Goal: Obtain resource: Download file/media

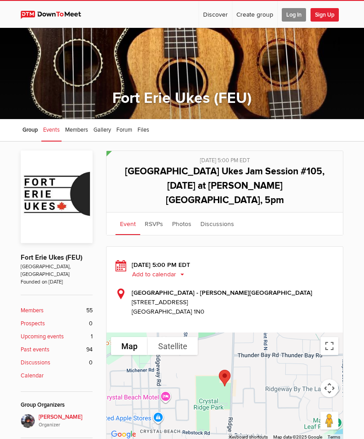
scroll to position [619, 0]
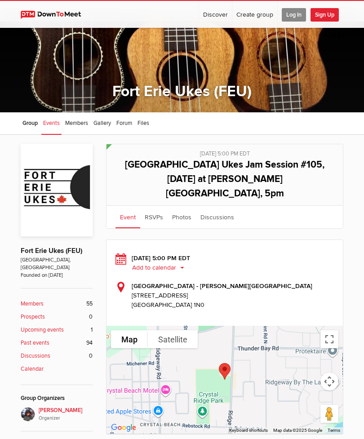
scroll to position [6, 0]
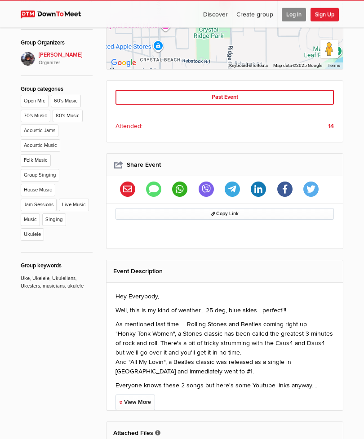
scroll to position [362, 0]
click at [149, 395] on link "View More" at bounding box center [136, 403] width 40 height 16
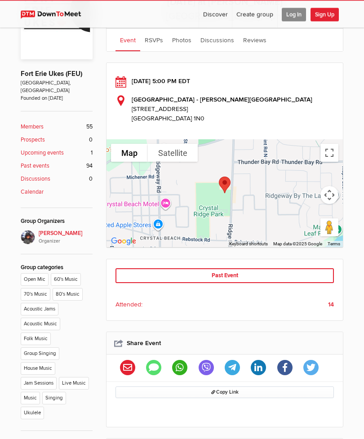
scroll to position [181, 0]
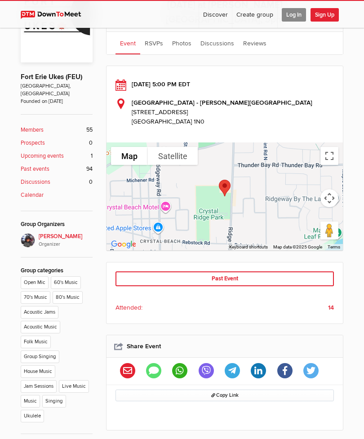
click at [65, 152] on link "Upcoming events 1" at bounding box center [57, 156] width 72 height 9
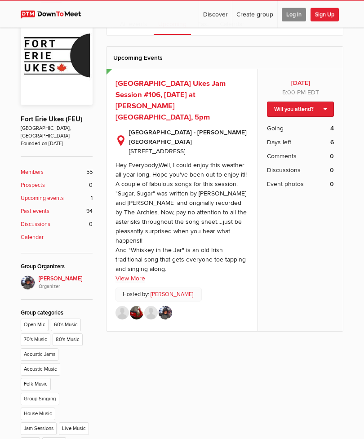
scroll to position [138, 0]
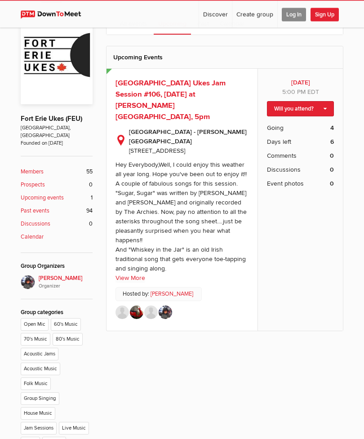
click at [150, 270] on sp-text-read-more "Hey Everybody,Well, I could enjoy this weather all year long. Hope you've been …" at bounding box center [182, 219] width 133 height 127
click at [144, 274] on link "View More" at bounding box center [131, 278] width 30 height 9
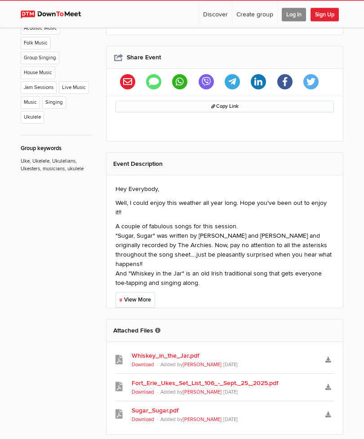
scroll to position [480, 0]
click at [148, 292] on link "View More" at bounding box center [136, 300] width 40 height 16
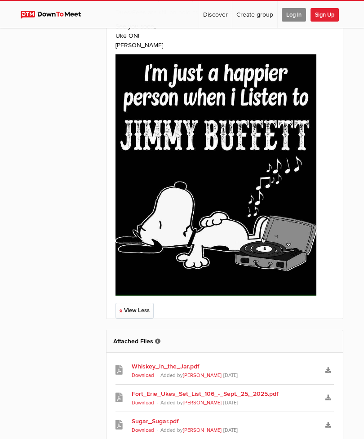
scroll to position [858, 0]
click at [205, 390] on link "Fort_Erie_Ukes_Set_List_106_-_Sept._25,_2025.pdf" at bounding box center [225, 394] width 186 height 9
